Goal: Information Seeking & Learning: Learn about a topic

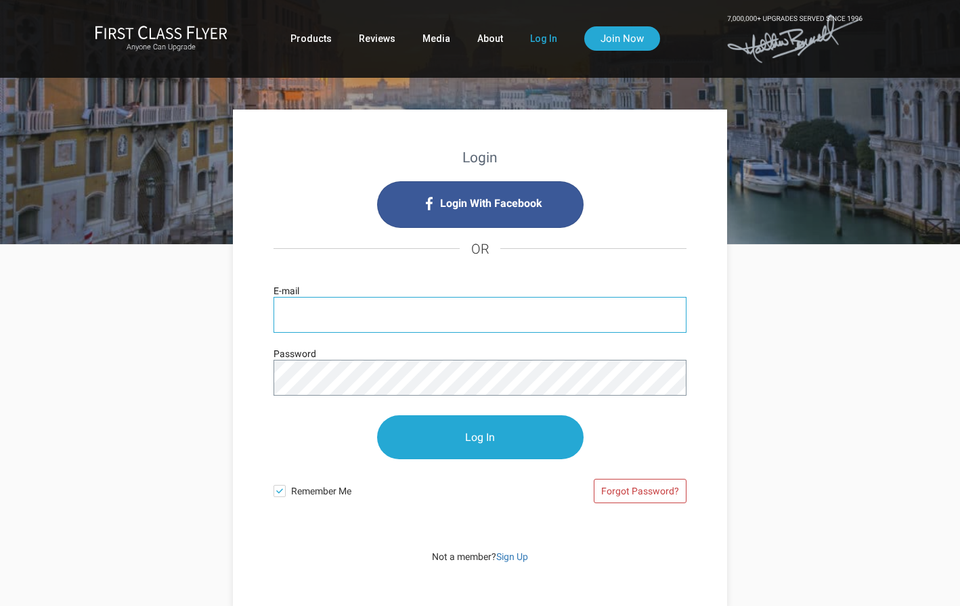
type input "[EMAIL_ADDRESS][DOMAIN_NAME]"
click at [480, 437] on input "Log In" at bounding box center [480, 438] width 206 height 44
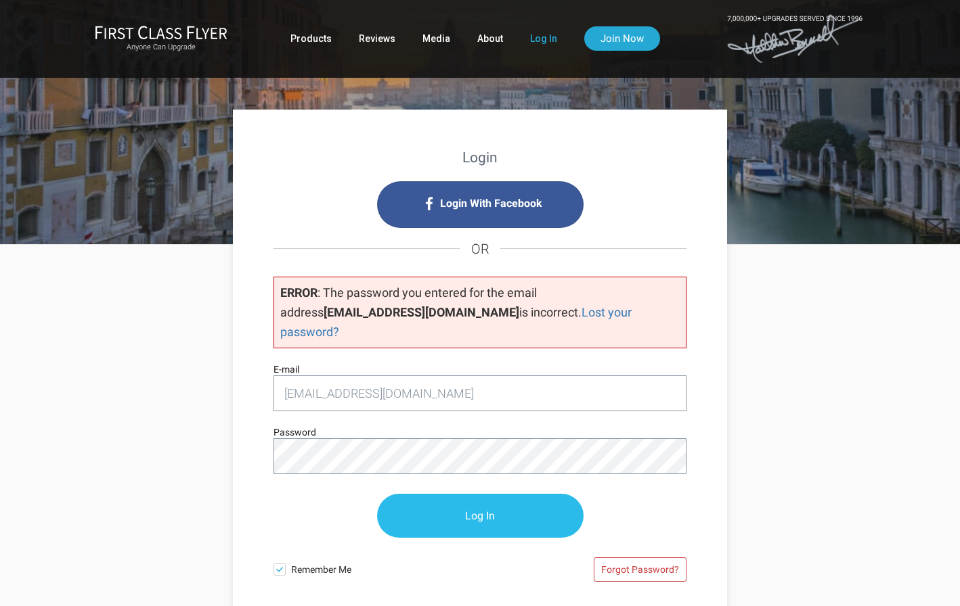
click at [503, 498] on input "Log In" at bounding box center [480, 516] width 206 height 44
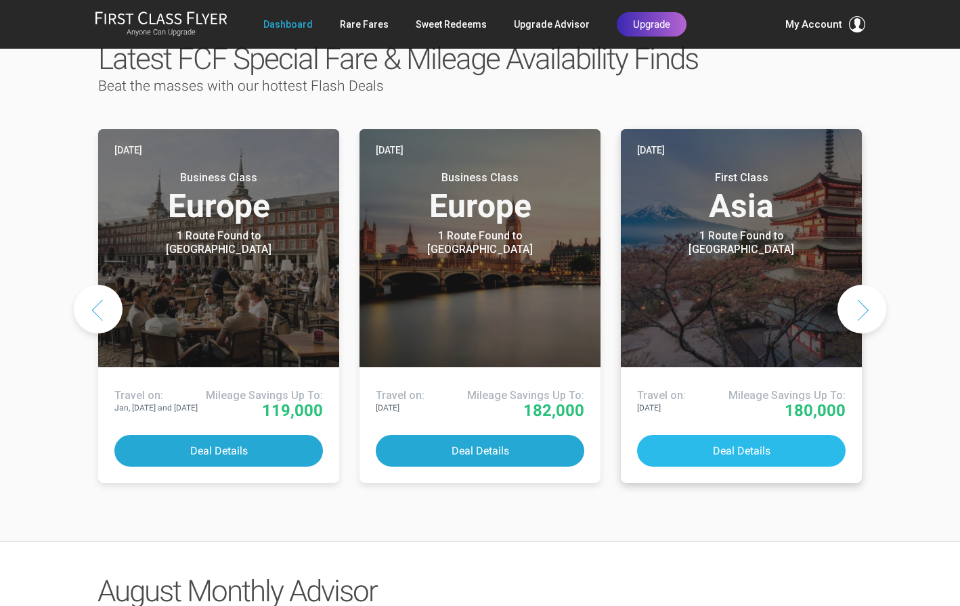
scroll to position [695, 0]
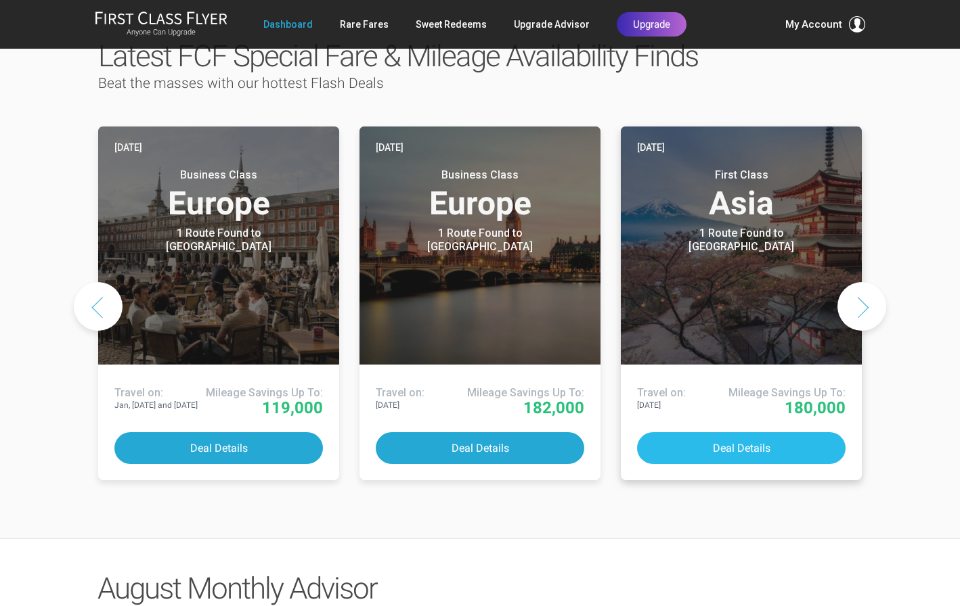
click at [732, 433] on button "Deal Details" at bounding box center [741, 449] width 208 height 32
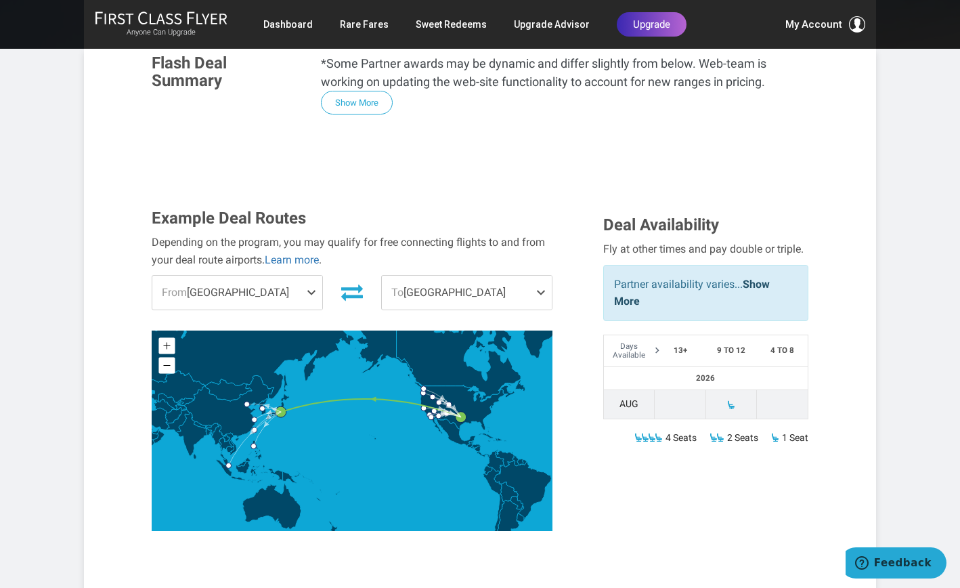
scroll to position [317, 0]
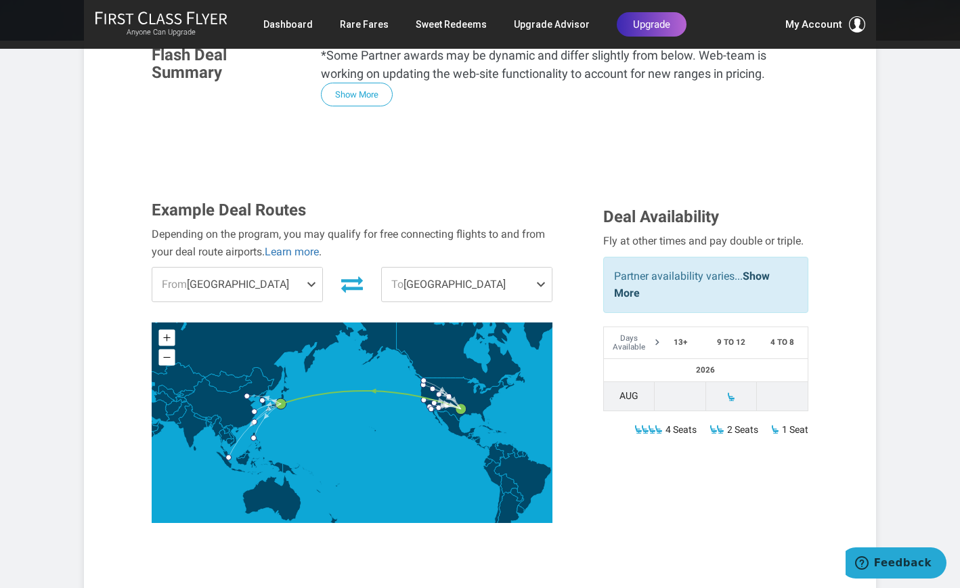
click at [313, 267] on span at bounding box center [314, 284] width 16 height 34
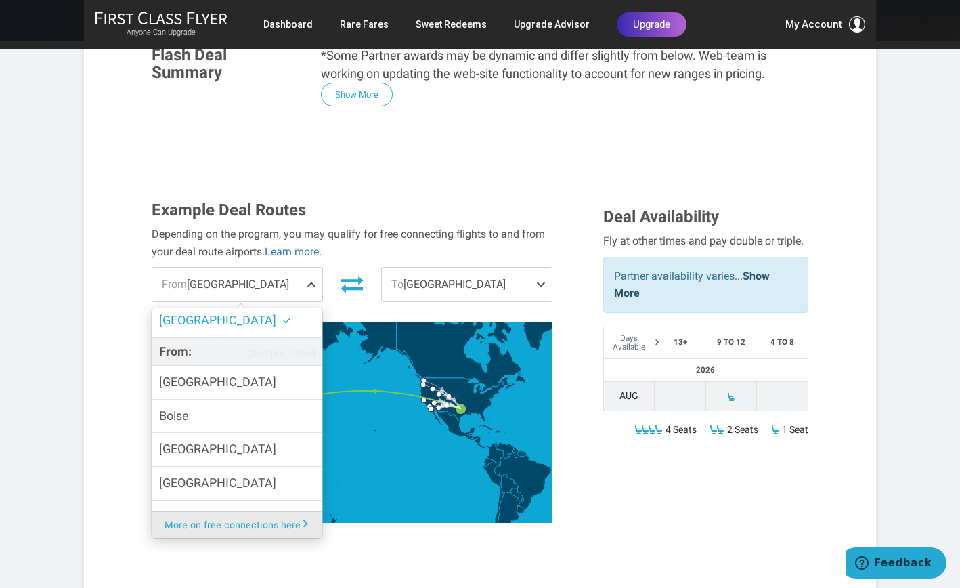
scroll to position [49, 0]
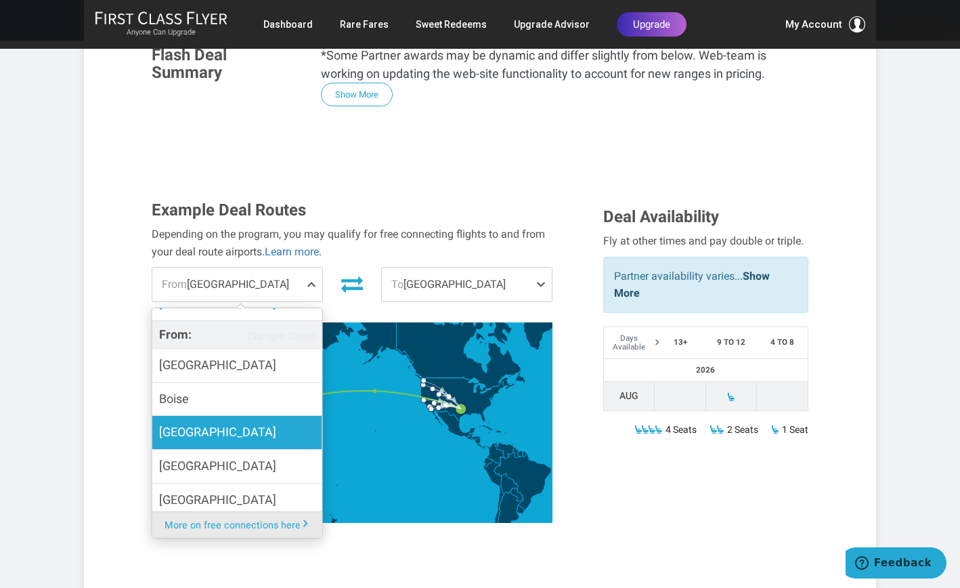
click at [251, 416] on label "[GEOGRAPHIC_DATA]" at bounding box center [237, 432] width 170 height 33
click at [0, 0] on input "[GEOGRAPHIC_DATA]" at bounding box center [0, 0] width 0 height 0
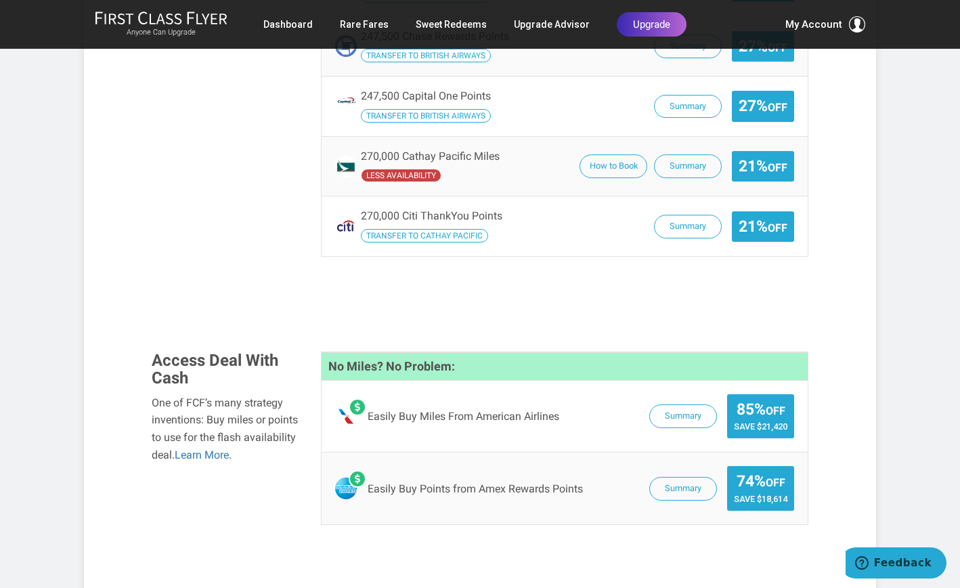
scroll to position [1260, 0]
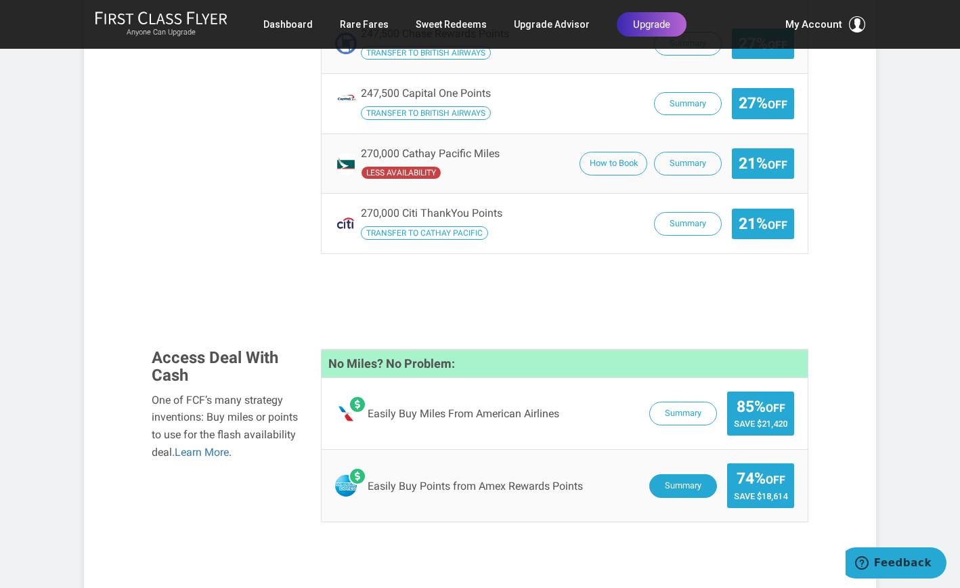
click at [673, 474] on button "Summary" at bounding box center [683, 486] width 68 height 24
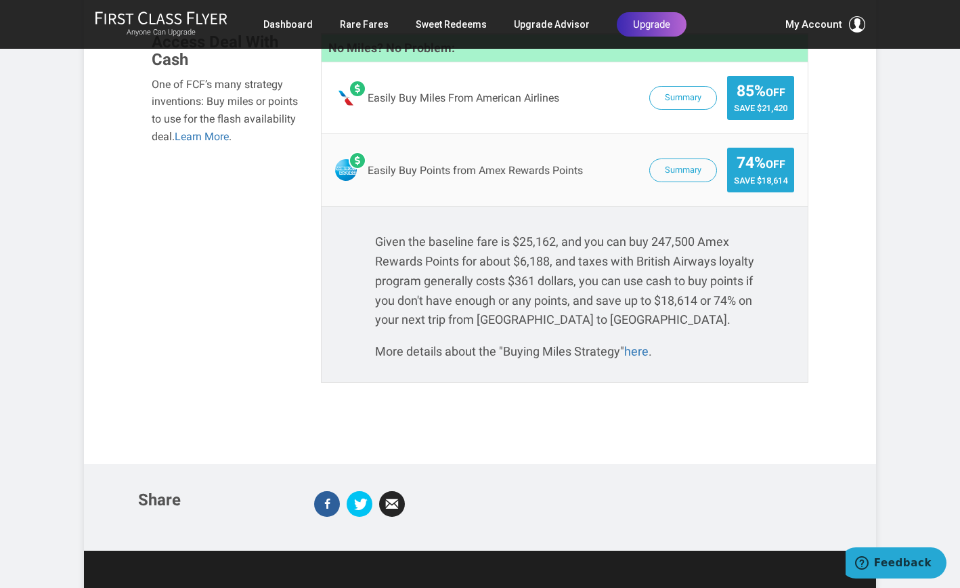
scroll to position [1581, 0]
